Goal: Task Accomplishment & Management: Complete application form

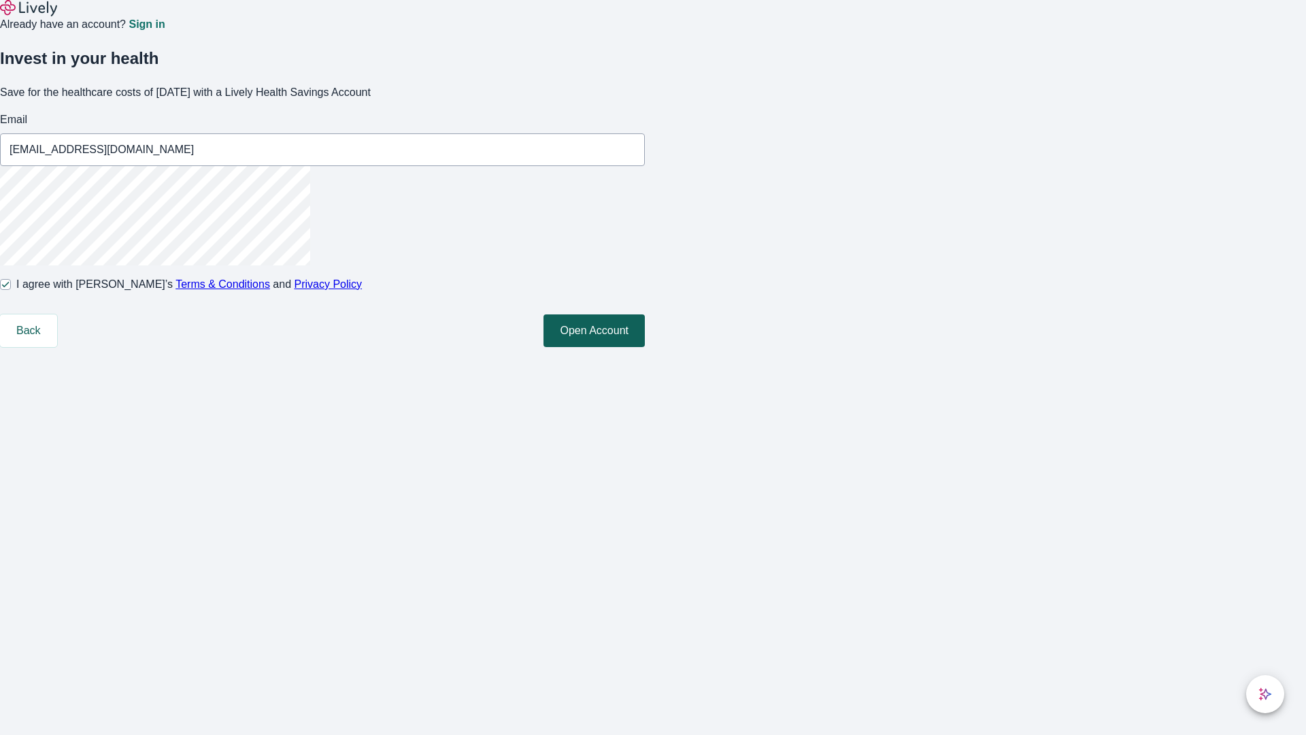
click at [645, 347] on button "Open Account" at bounding box center [594, 330] width 101 height 33
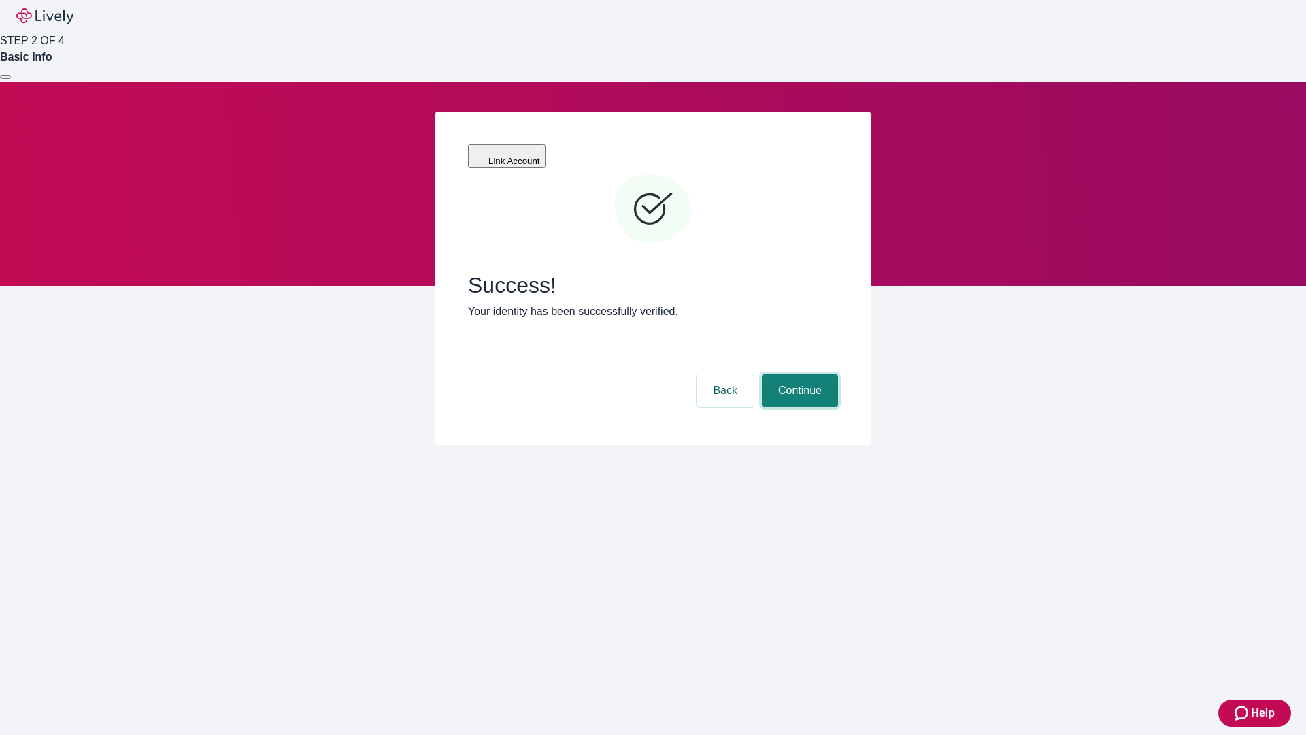
click at [798, 374] on button "Continue" at bounding box center [800, 390] width 76 height 33
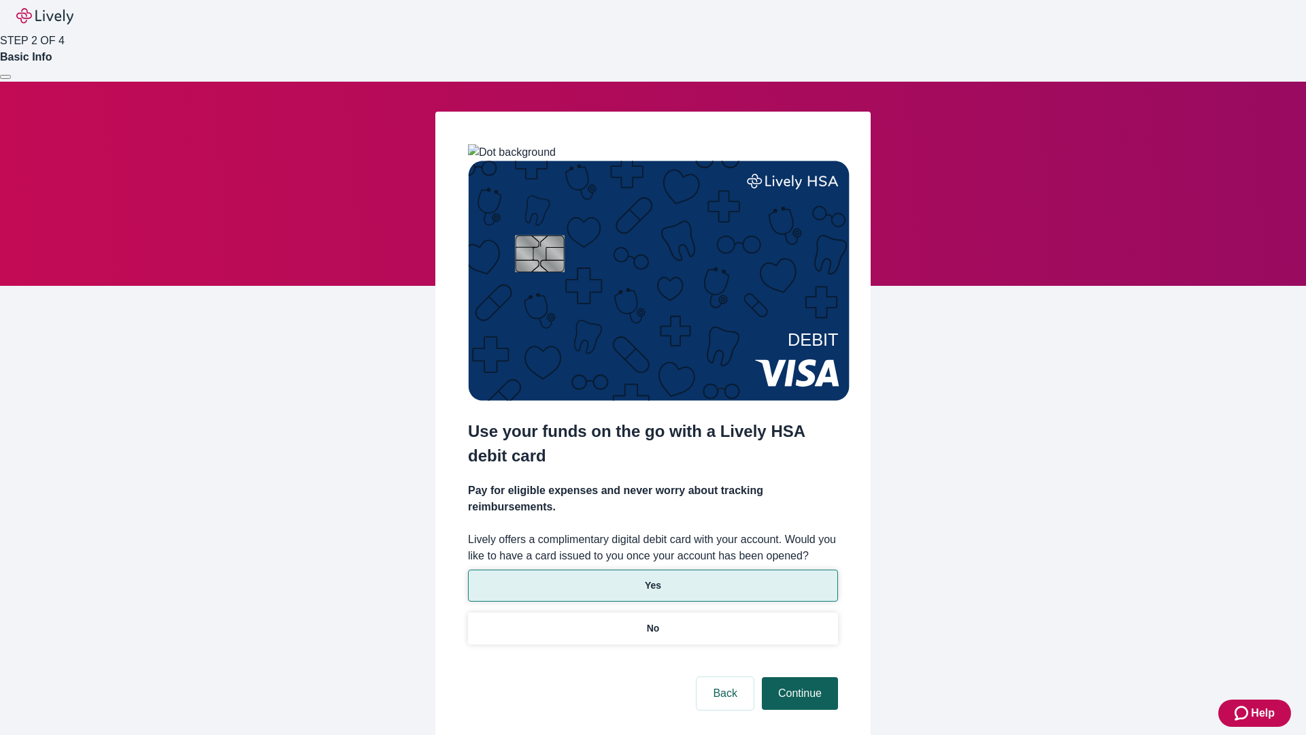
click at [653, 621] on p "No" at bounding box center [653, 628] width 13 height 14
click at [798, 677] on button "Continue" at bounding box center [800, 693] width 76 height 33
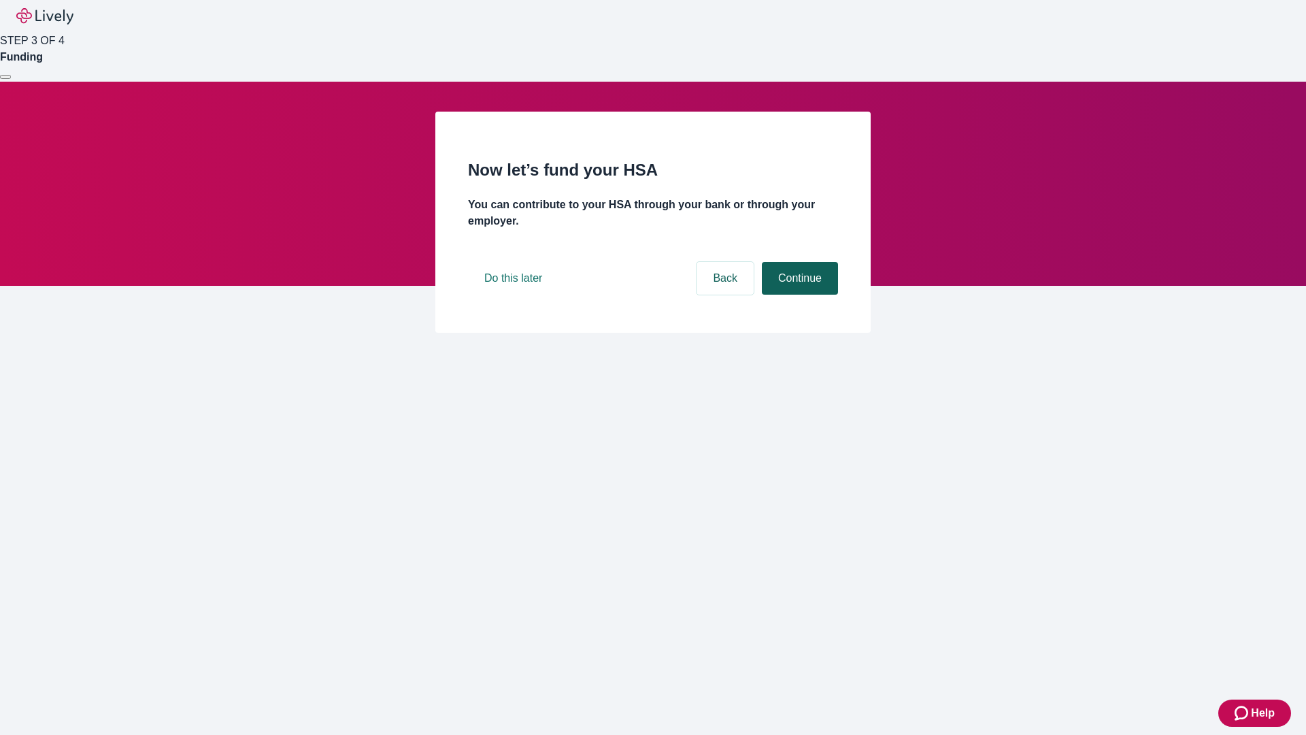
click at [798, 295] on button "Continue" at bounding box center [800, 278] width 76 height 33
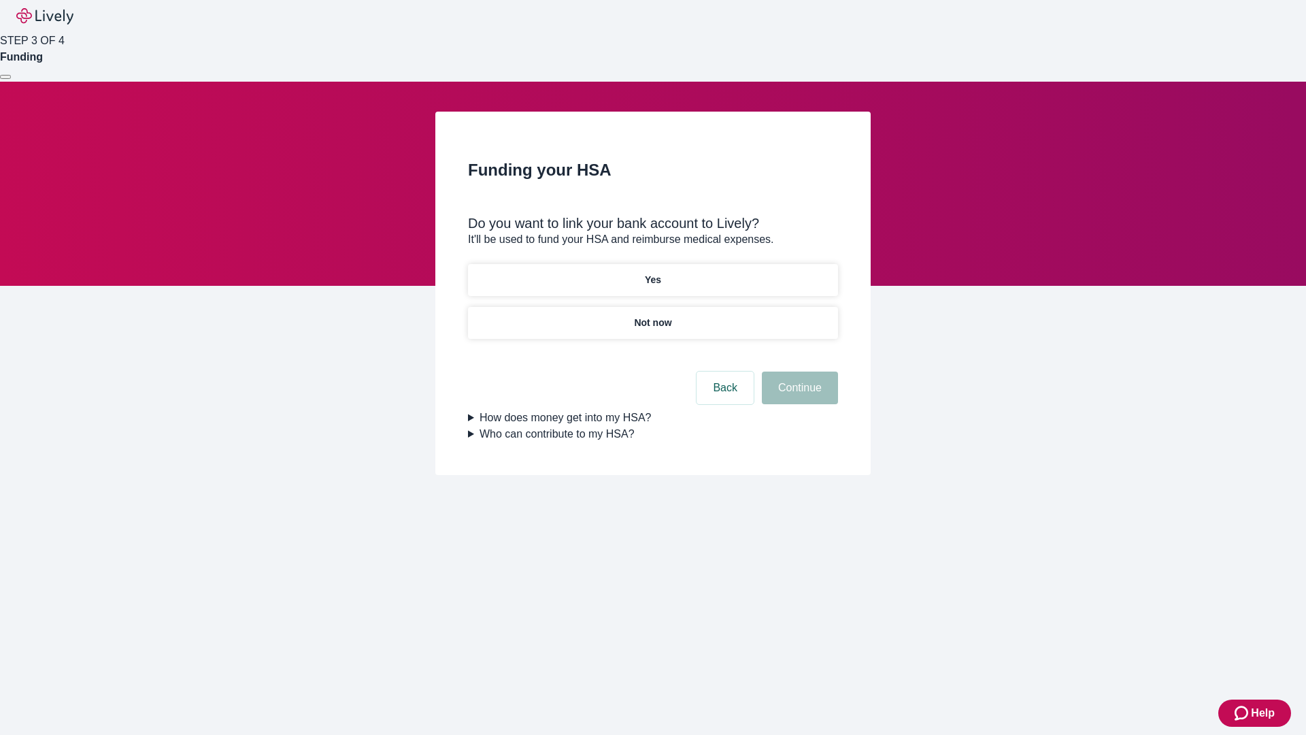
click at [653, 273] on p "Yes" at bounding box center [653, 280] width 16 height 14
click at [798, 371] on button "Continue" at bounding box center [800, 387] width 76 height 33
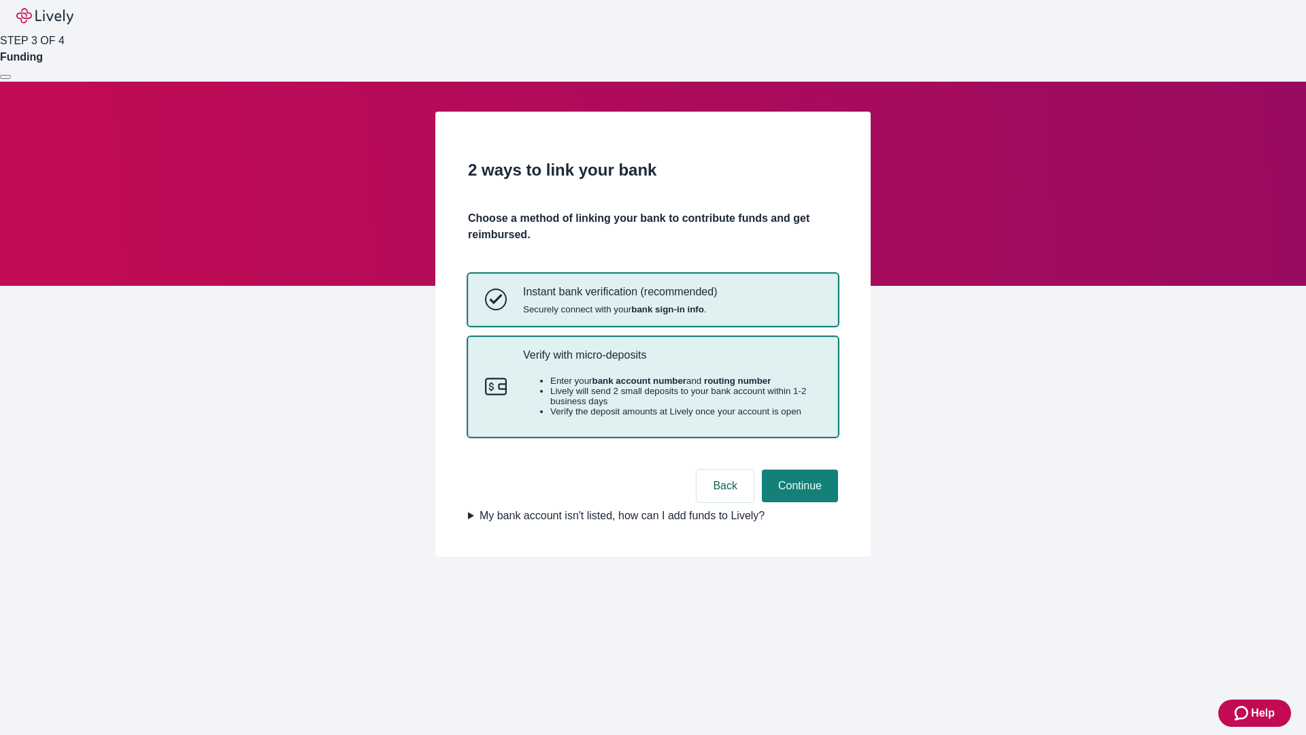
click at [672, 361] on p "Verify with micro-deposits" at bounding box center [672, 354] width 298 height 13
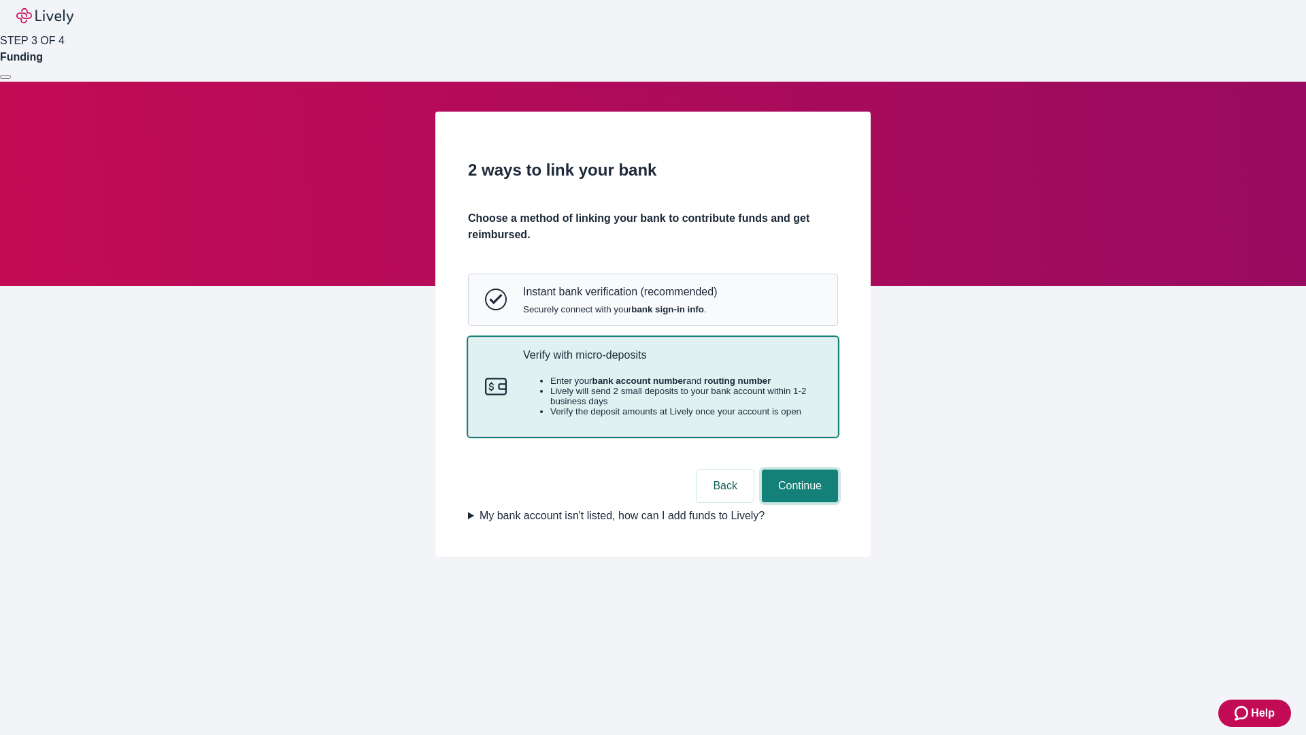
click at [798, 502] on button "Continue" at bounding box center [800, 485] width 76 height 33
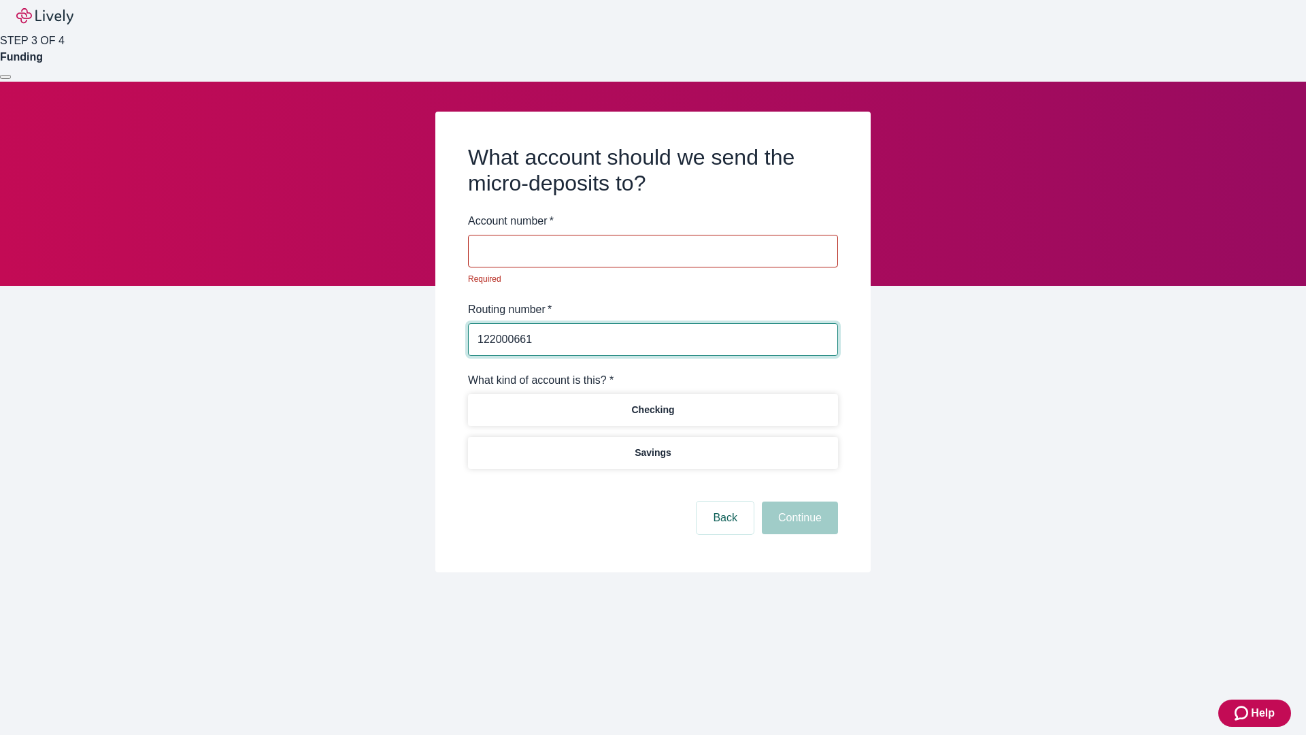
type input "122000661"
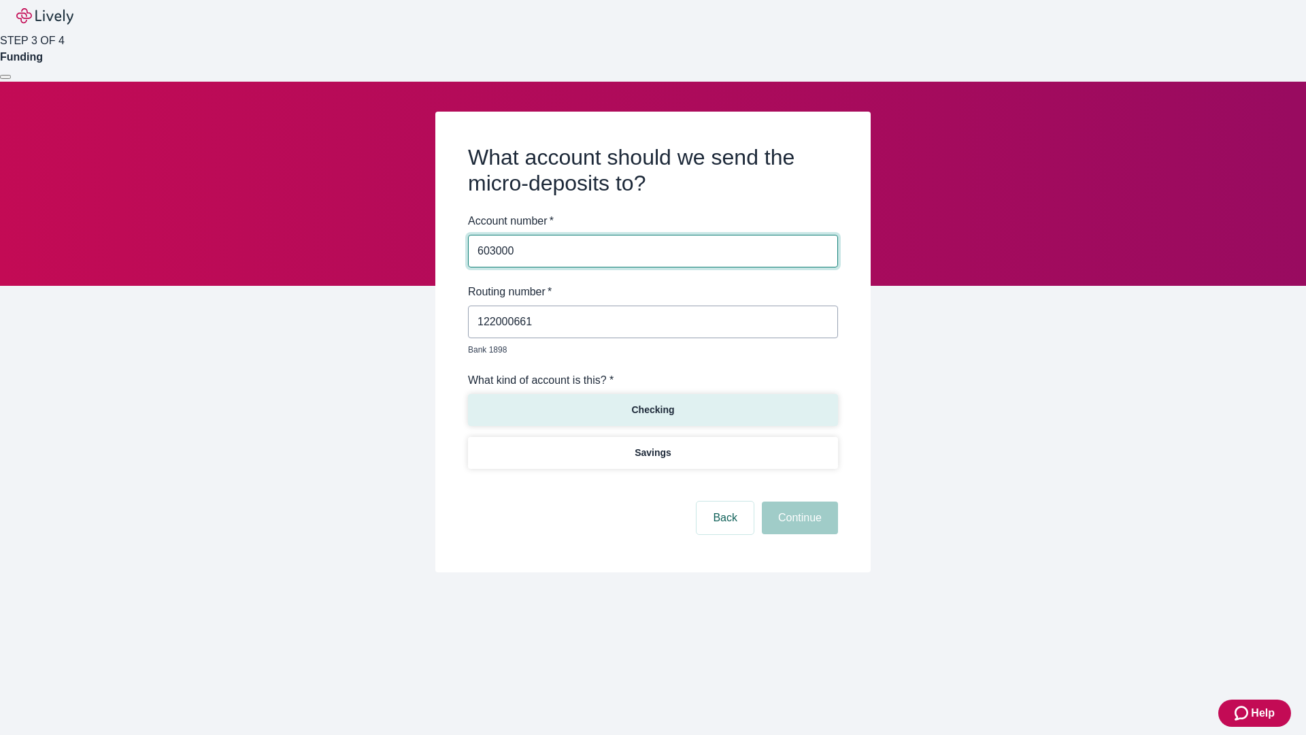
type input "603000"
click at [653, 403] on p "Checking" at bounding box center [652, 410] width 43 height 14
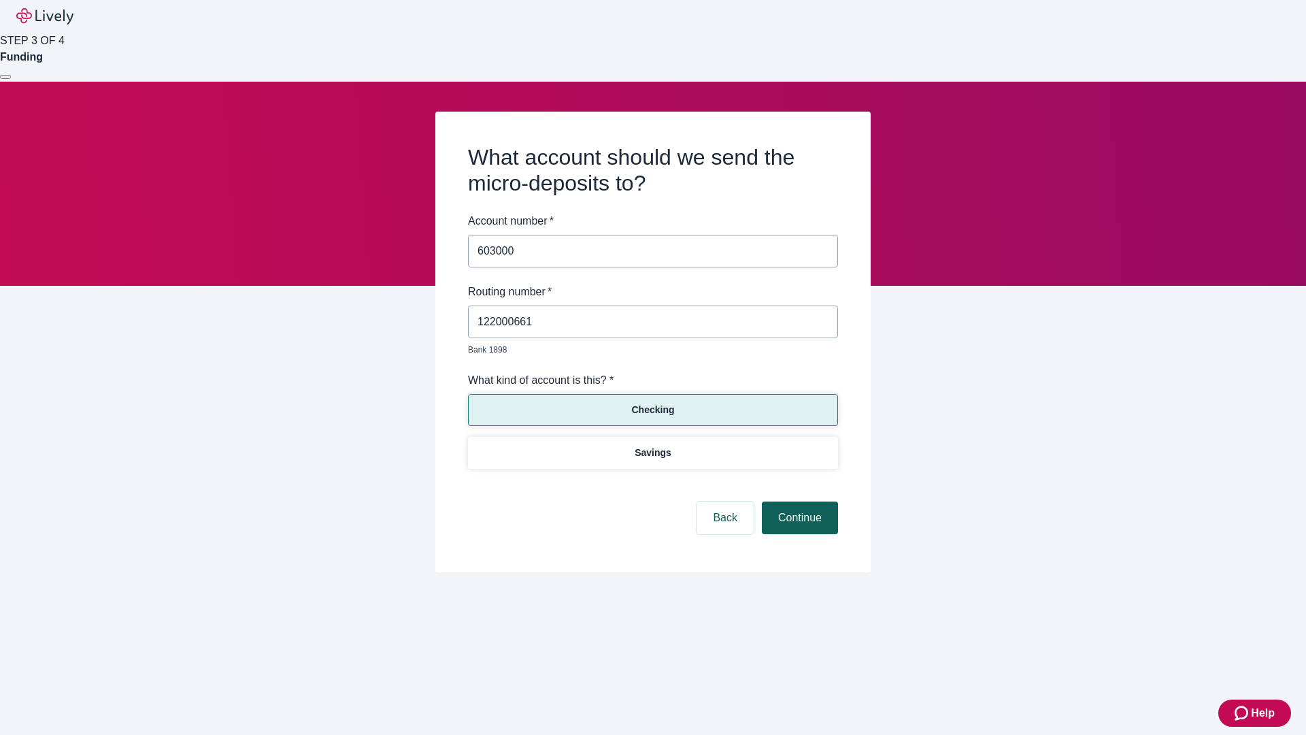
click at [798, 502] on button "Continue" at bounding box center [800, 517] width 76 height 33
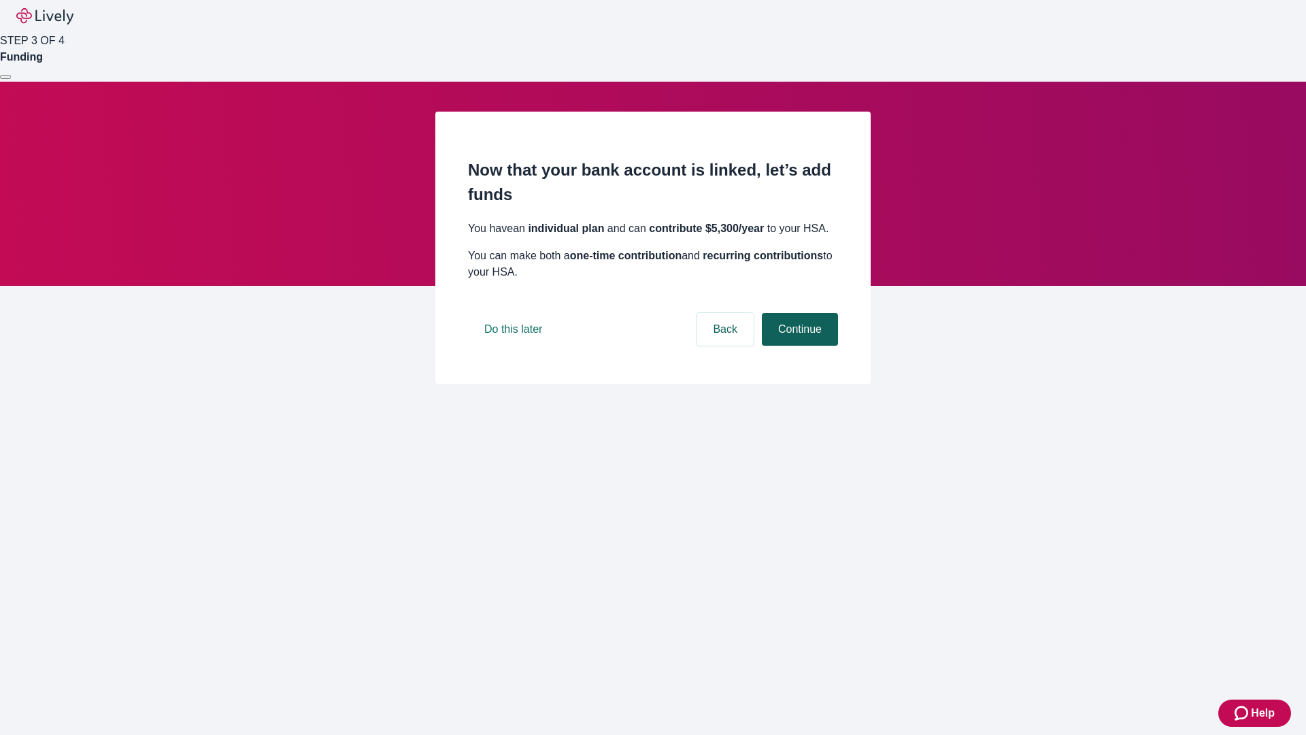
click at [798, 346] on button "Continue" at bounding box center [800, 329] width 76 height 33
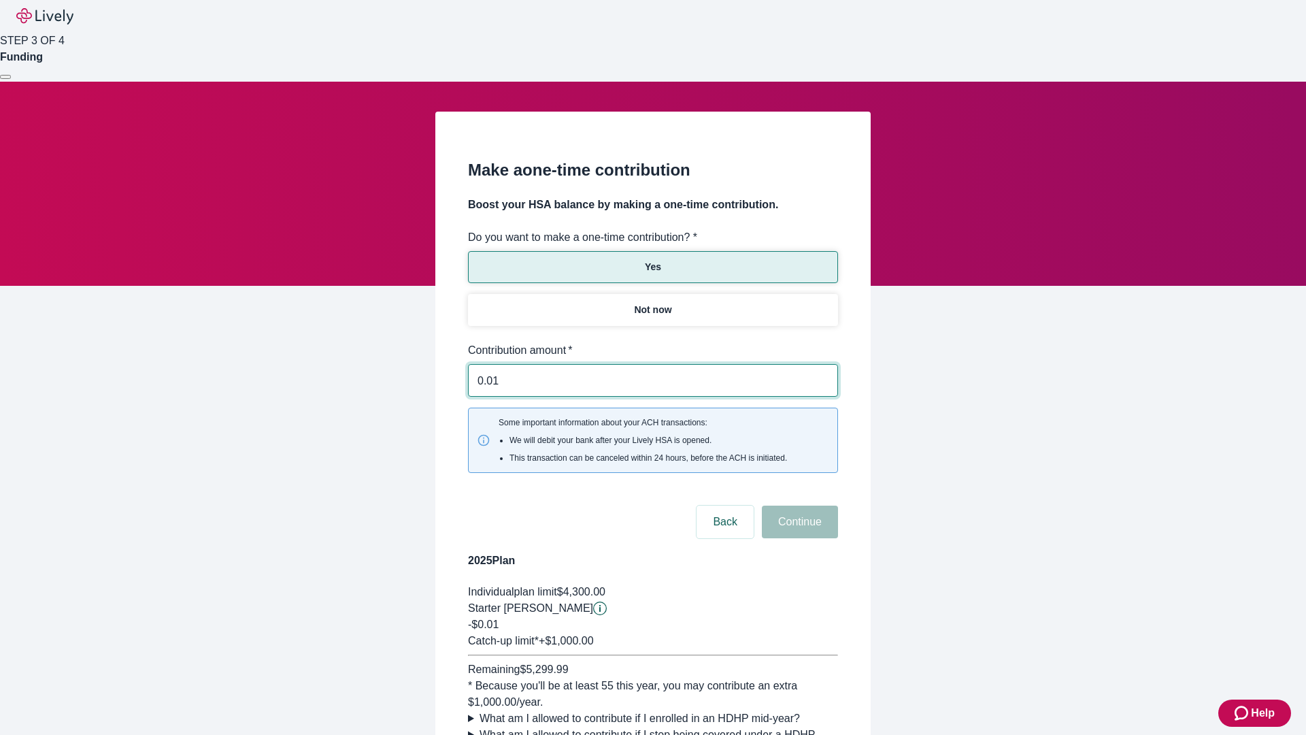
type input "0.01"
click at [798, 506] on button "Continue" at bounding box center [800, 522] width 76 height 33
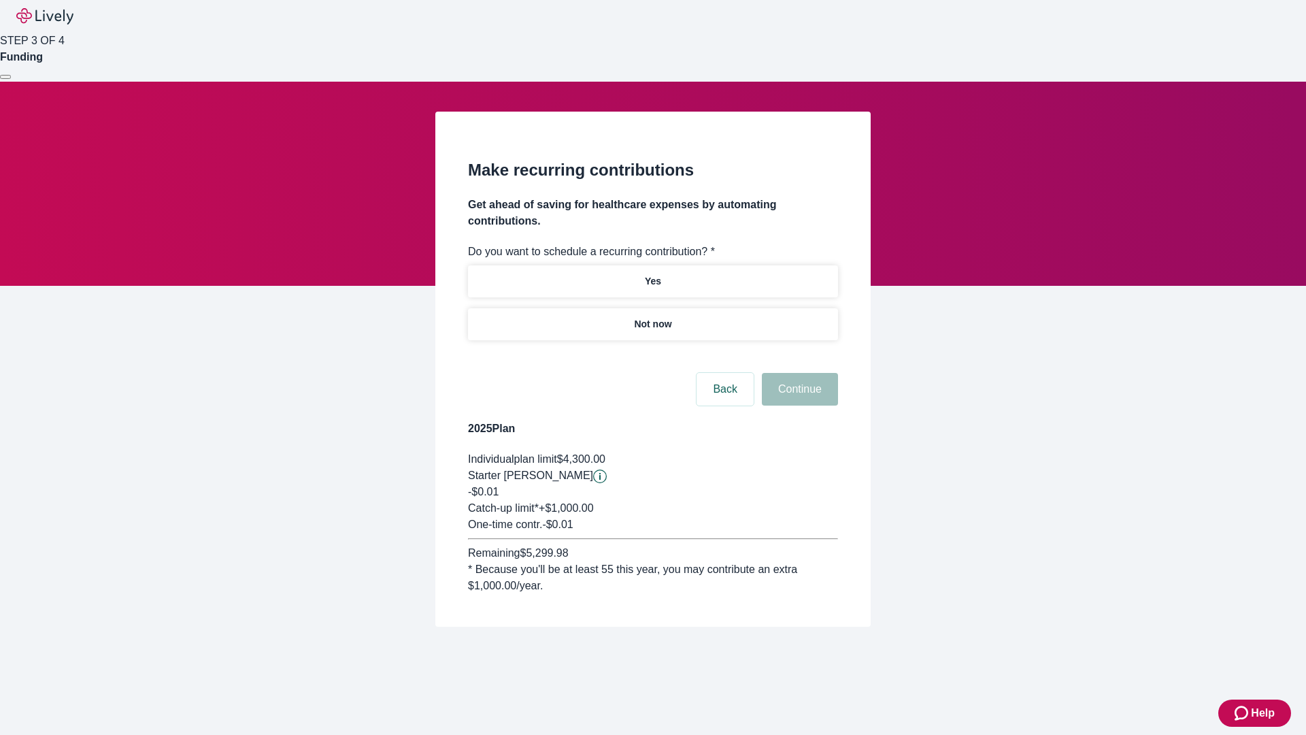
click at [653, 317] on p "Not now" at bounding box center [652, 324] width 37 height 14
click at [798, 373] on button "Continue" at bounding box center [800, 389] width 76 height 33
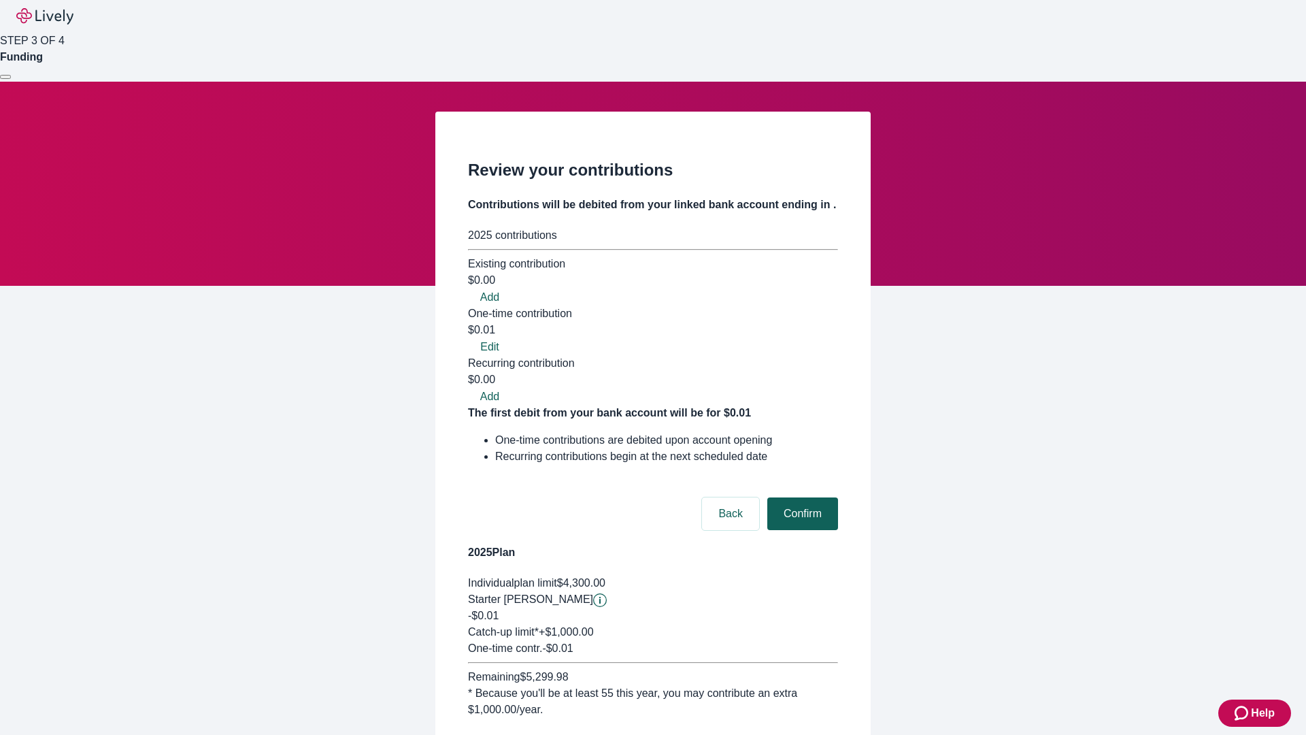
click at [801, 497] on button "Confirm" at bounding box center [802, 513] width 71 height 33
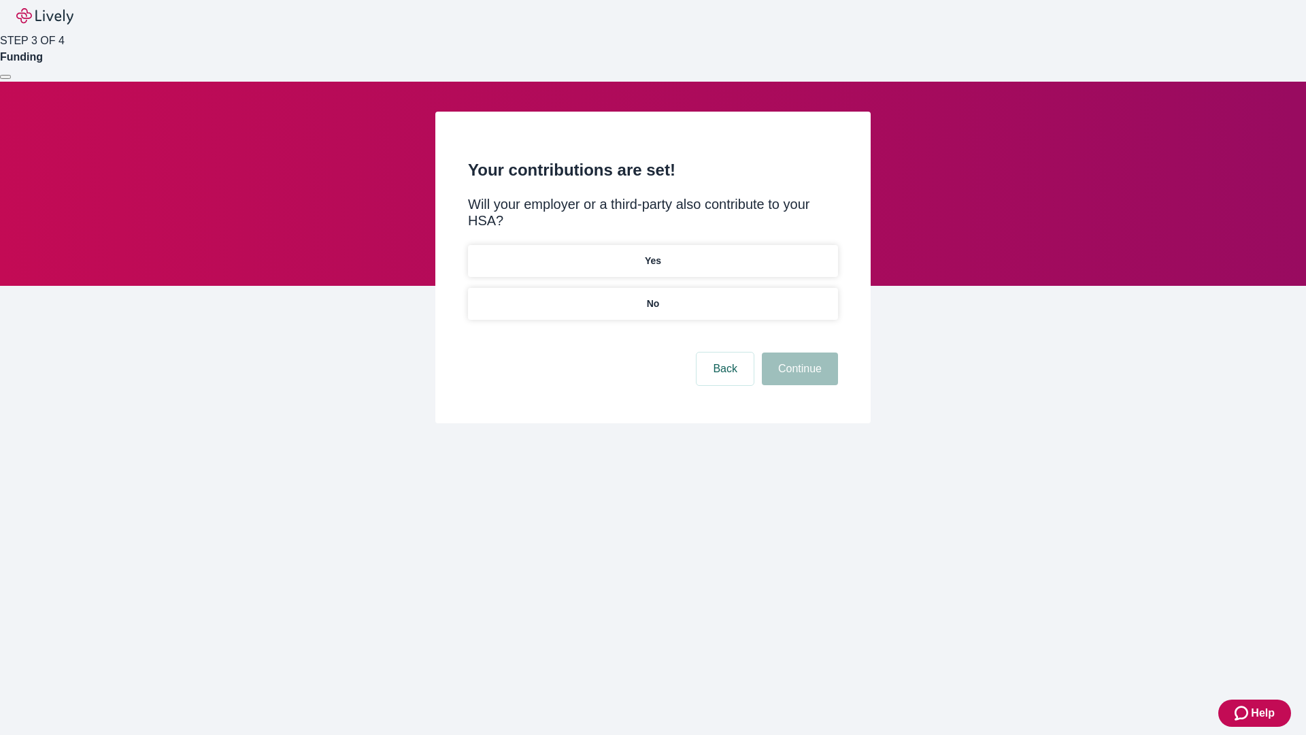
click at [653, 297] on p "No" at bounding box center [653, 304] width 13 height 14
click at [798, 352] on button "Continue" at bounding box center [800, 368] width 76 height 33
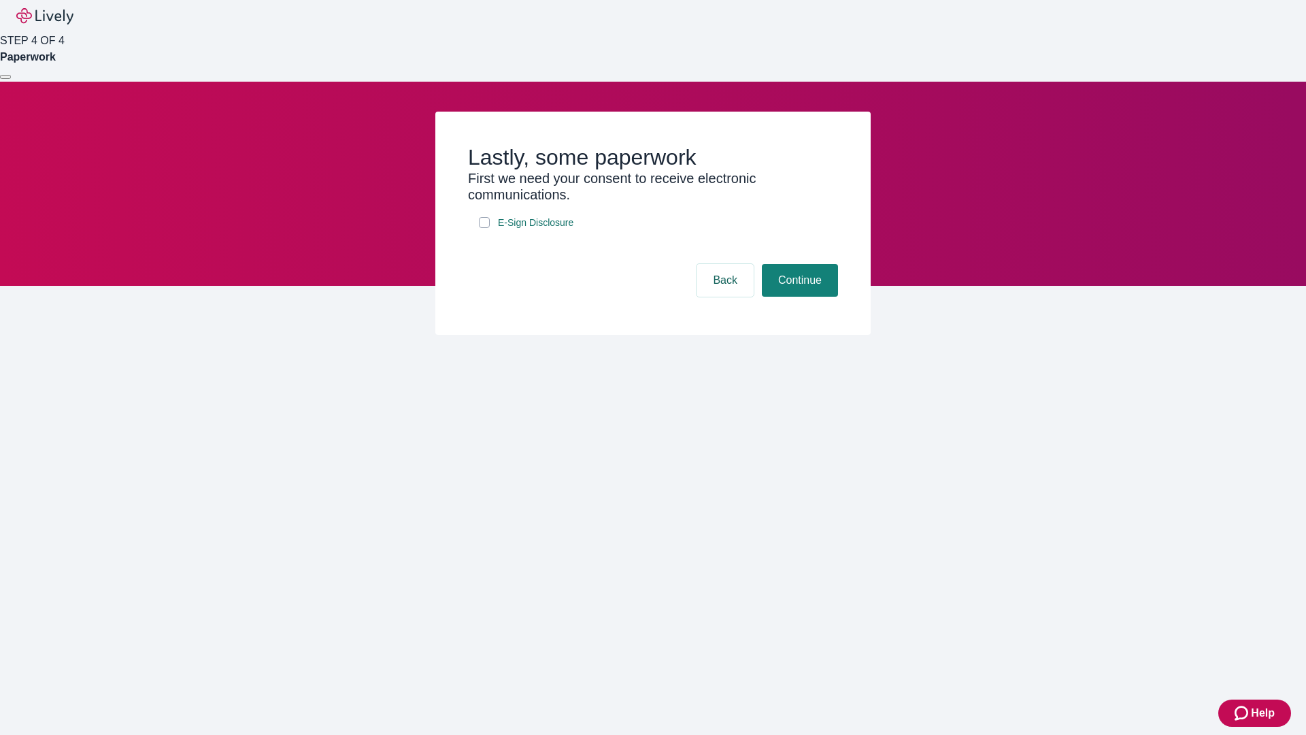
click at [484, 228] on input "E-Sign Disclosure" at bounding box center [484, 222] width 11 height 11
checkbox input "true"
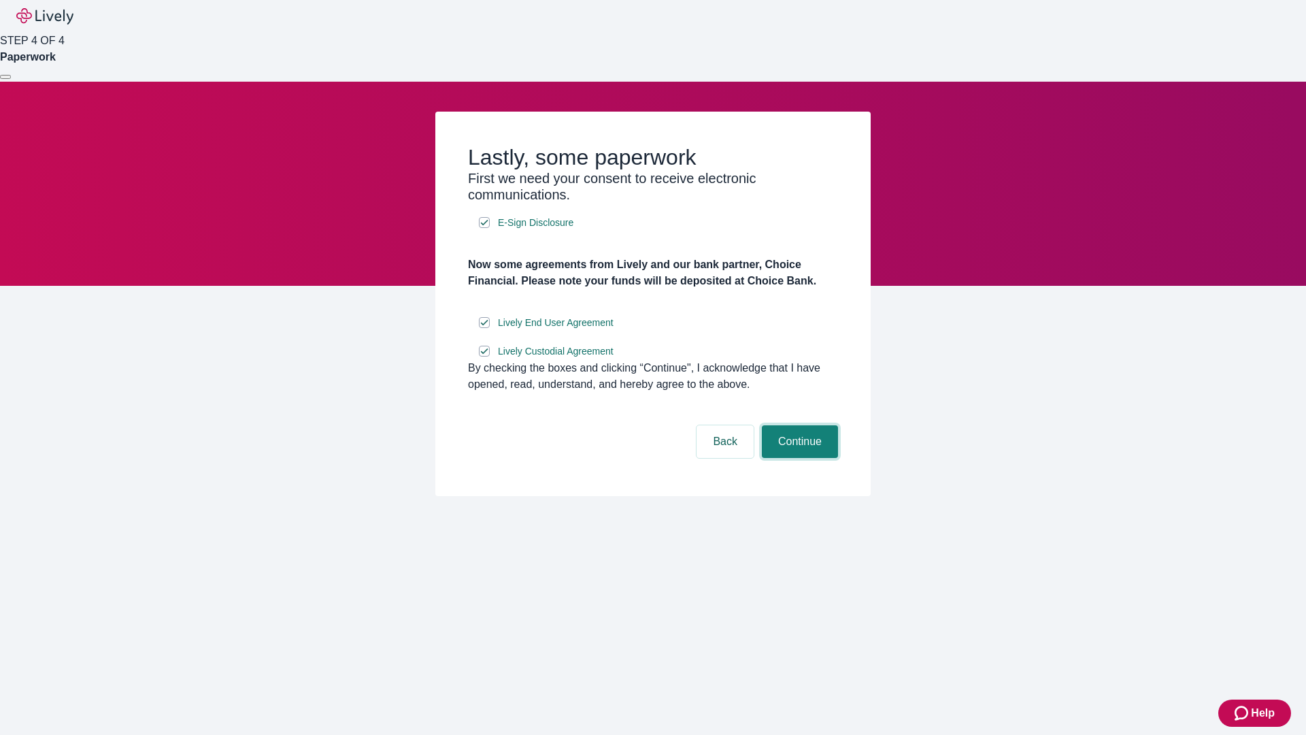
click at [798, 458] on button "Continue" at bounding box center [800, 441] width 76 height 33
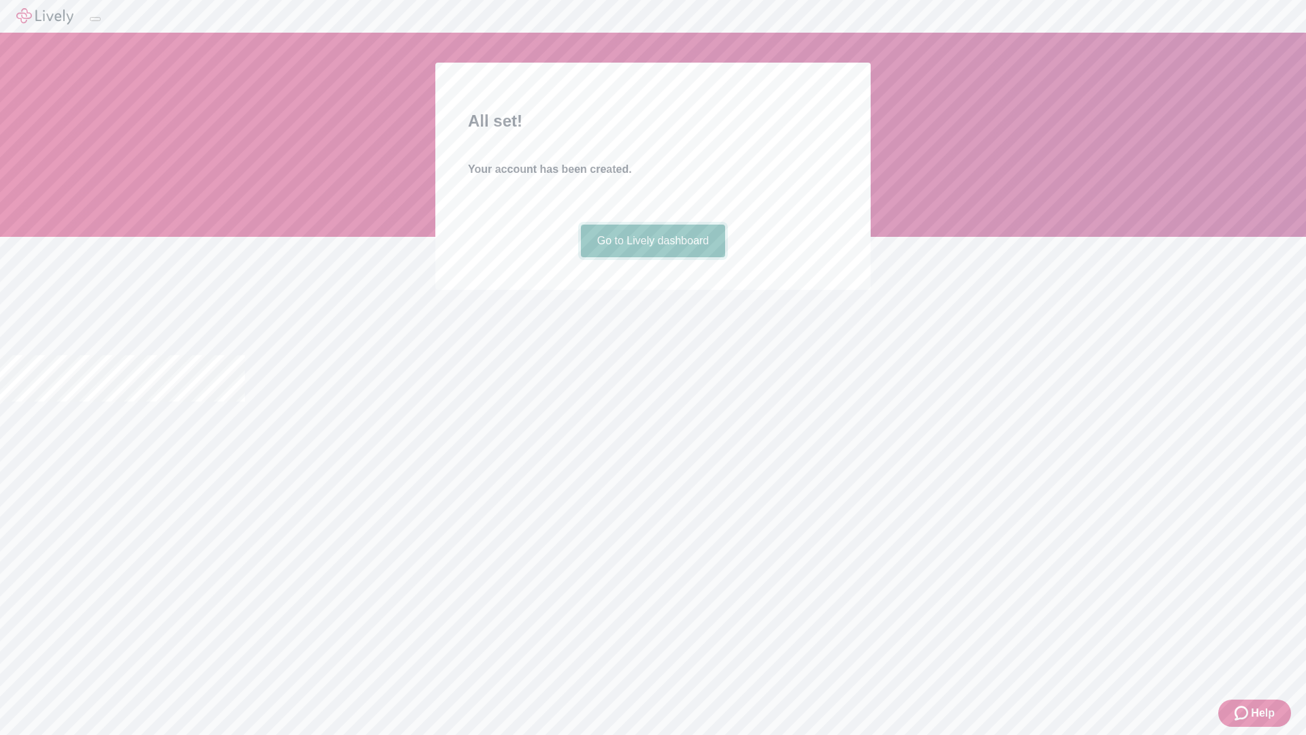
click at [653, 257] on link "Go to Lively dashboard" at bounding box center [653, 241] width 145 height 33
